Goal: Task Accomplishment & Management: Manage account settings

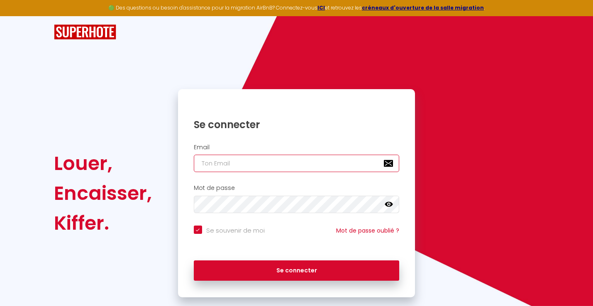
click at [243, 166] on input "email" at bounding box center [297, 163] width 206 height 17
type input "[PERSON_NAME][EMAIL_ADDRESS][PERSON_NAME][DOMAIN_NAME]"
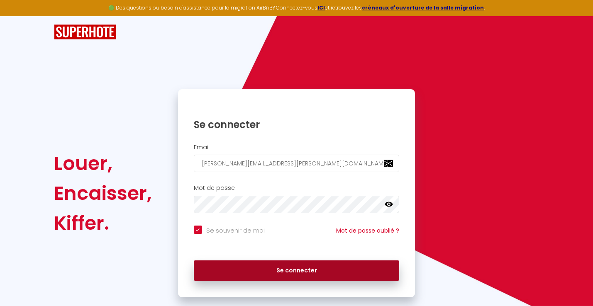
click at [246, 270] on button "Se connecter" at bounding box center [297, 271] width 206 height 21
checkbox input "true"
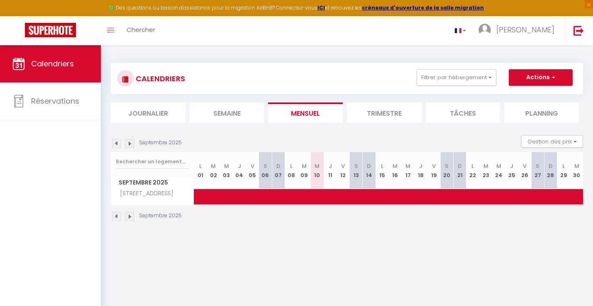
click at [375, 106] on li "Trimestre" at bounding box center [384, 113] width 75 height 20
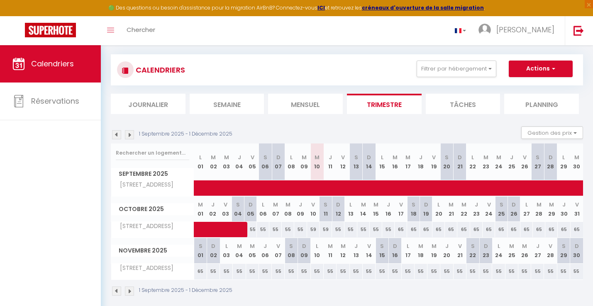
scroll to position [10, 0]
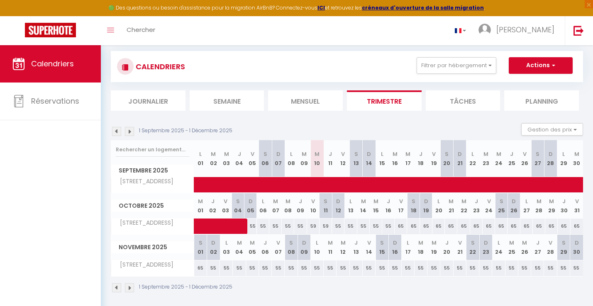
scroll to position [15, 0]
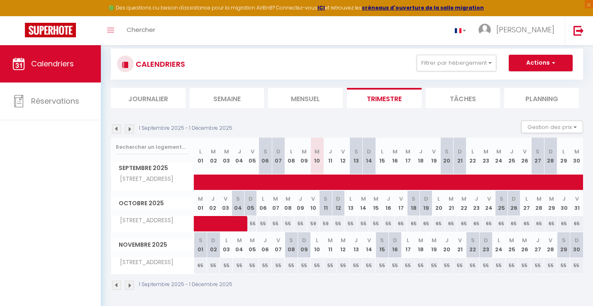
click at [540, 100] on li "Planning" at bounding box center [541, 98] width 75 height 20
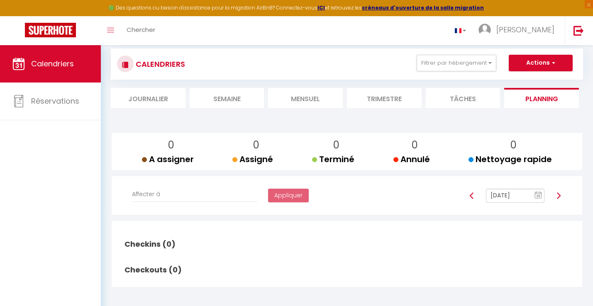
click at [354, 97] on li "Trimestre" at bounding box center [384, 98] width 75 height 20
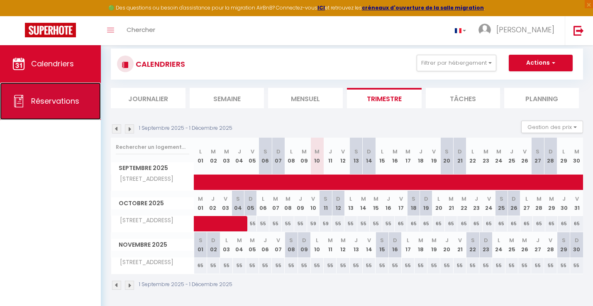
click at [44, 97] on span "Réservations" at bounding box center [55, 101] width 48 height 10
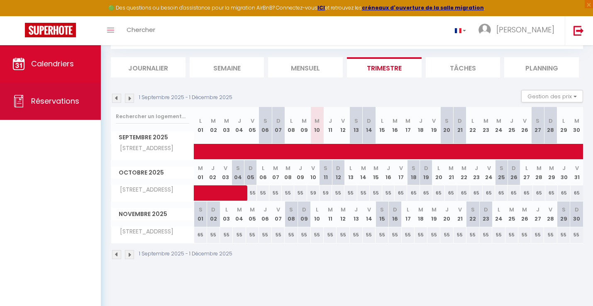
select select "not_cancelled"
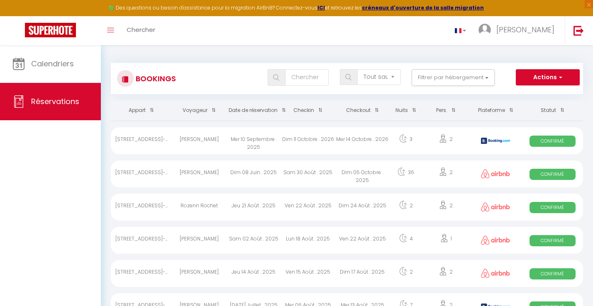
click at [292, 148] on div "Dim 11 Octobre . 2026" at bounding box center [308, 140] width 54 height 27
select select "OK"
select select "KO"
select select "0"
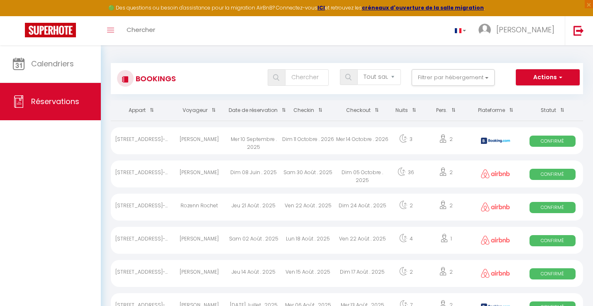
select select "1"
select select
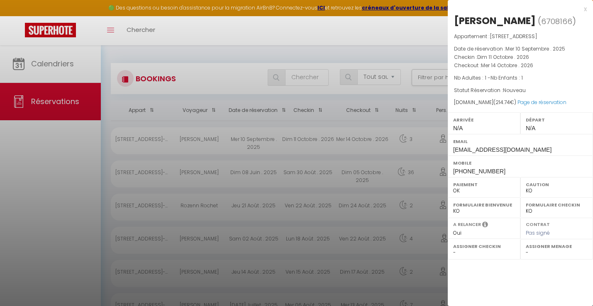
click at [315, 141] on div at bounding box center [296, 153] width 593 height 306
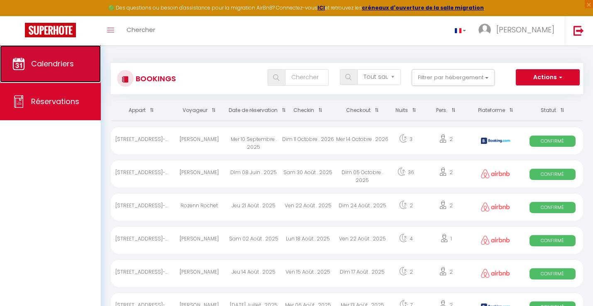
click at [41, 60] on span "Calendriers" at bounding box center [52, 64] width 43 height 10
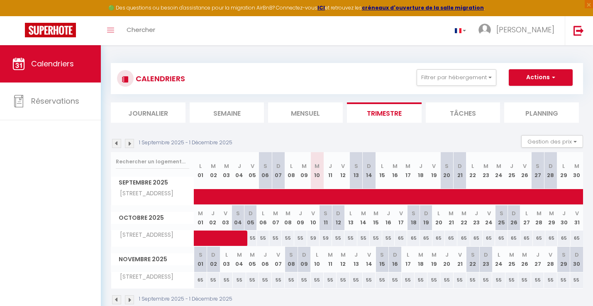
click at [322, 238] on div "59" at bounding box center [326, 238] width 12 height 15
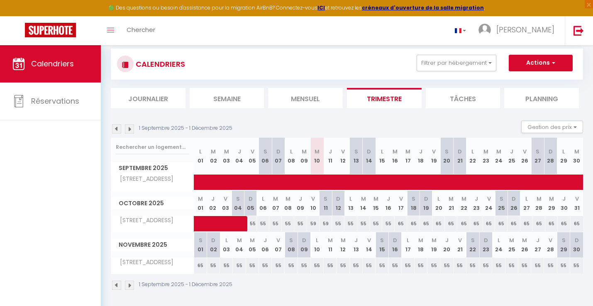
scroll to position [18, 0]
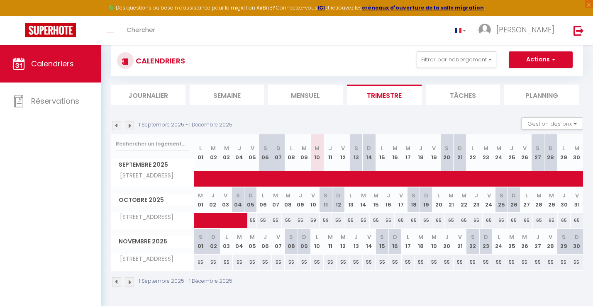
click at [311, 100] on li "Mensuel" at bounding box center [305, 95] width 75 height 20
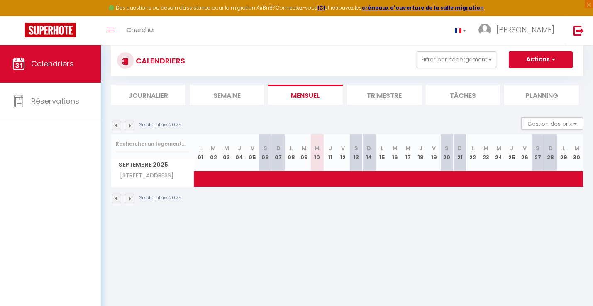
click at [131, 127] on img at bounding box center [129, 125] width 9 height 9
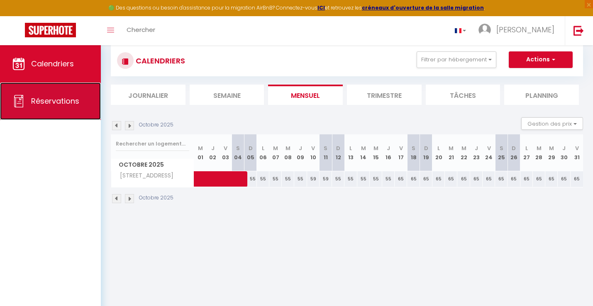
click at [54, 91] on link "Réservations" at bounding box center [50, 101] width 101 height 37
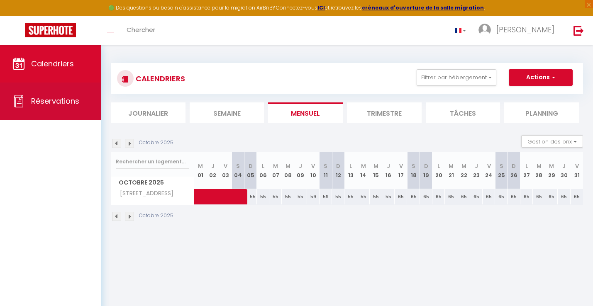
select select "not_cancelled"
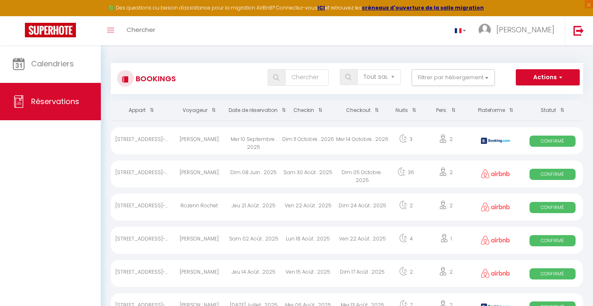
click at [329, 137] on div "Dim 11 Octobre . 2026" at bounding box center [308, 140] width 54 height 27
select select "OK"
select select "KO"
select select "0"
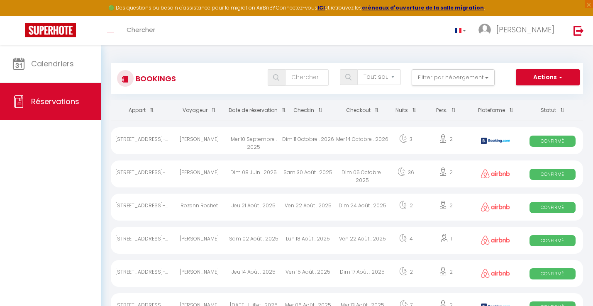
select select "1"
select select
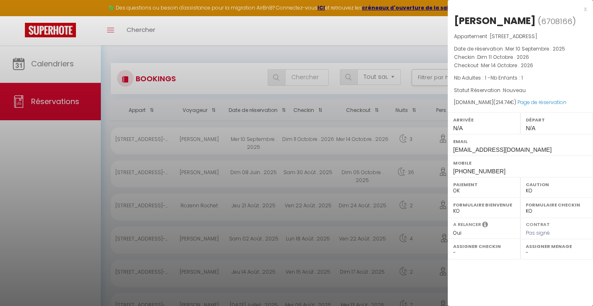
click at [329, 137] on div at bounding box center [296, 153] width 593 height 306
